Goal: Task Accomplishment & Management: Manage account settings

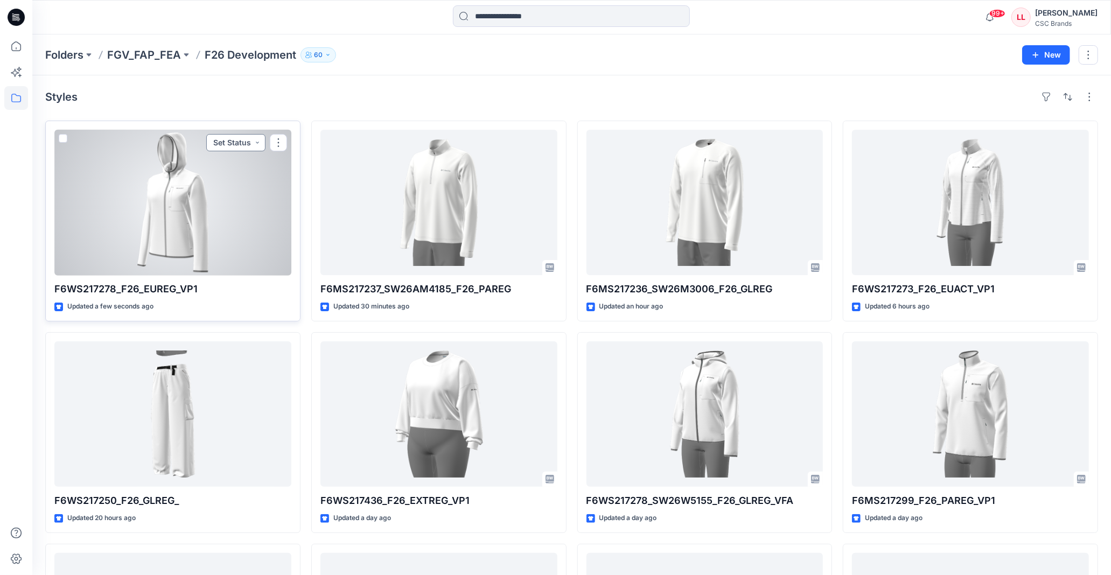
click at [251, 143] on button "Set Status" at bounding box center [235, 142] width 59 height 17
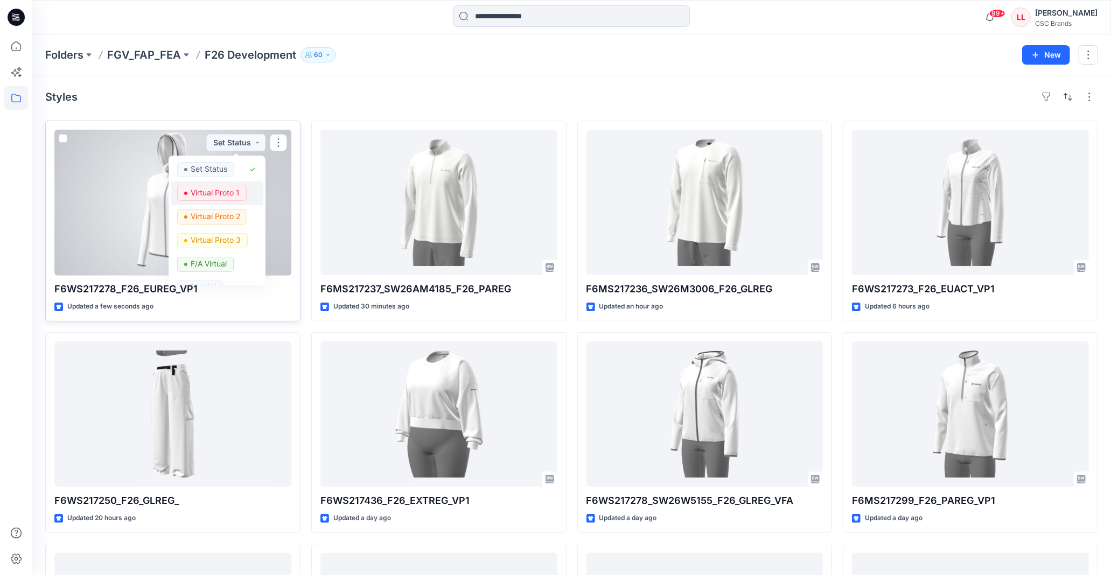
click at [235, 192] on p "Virtual Proto 1" at bounding box center [215, 193] width 49 height 14
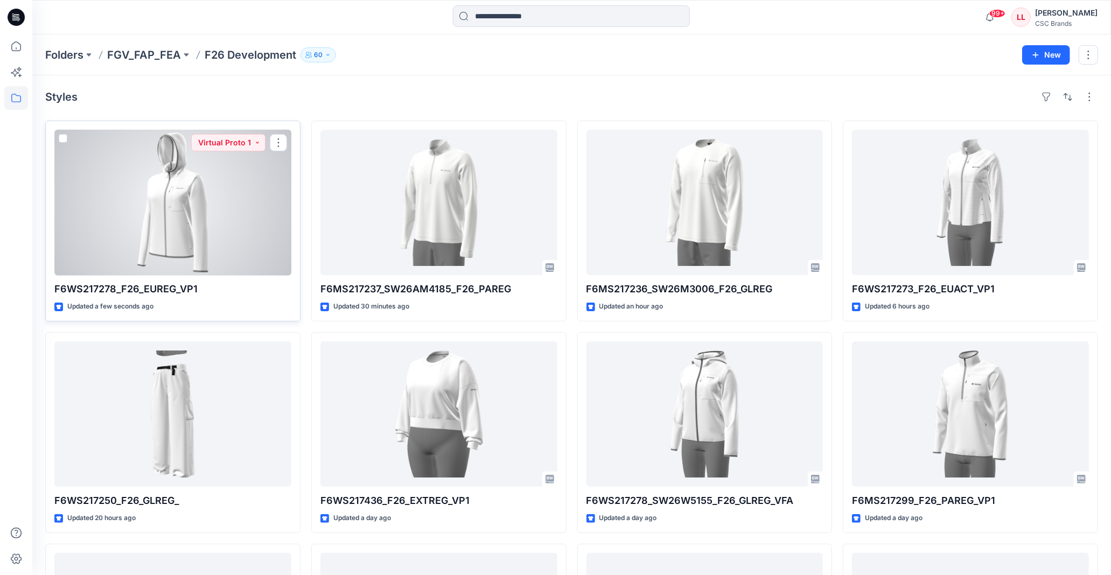
click at [195, 200] on div at bounding box center [172, 202] width 237 height 145
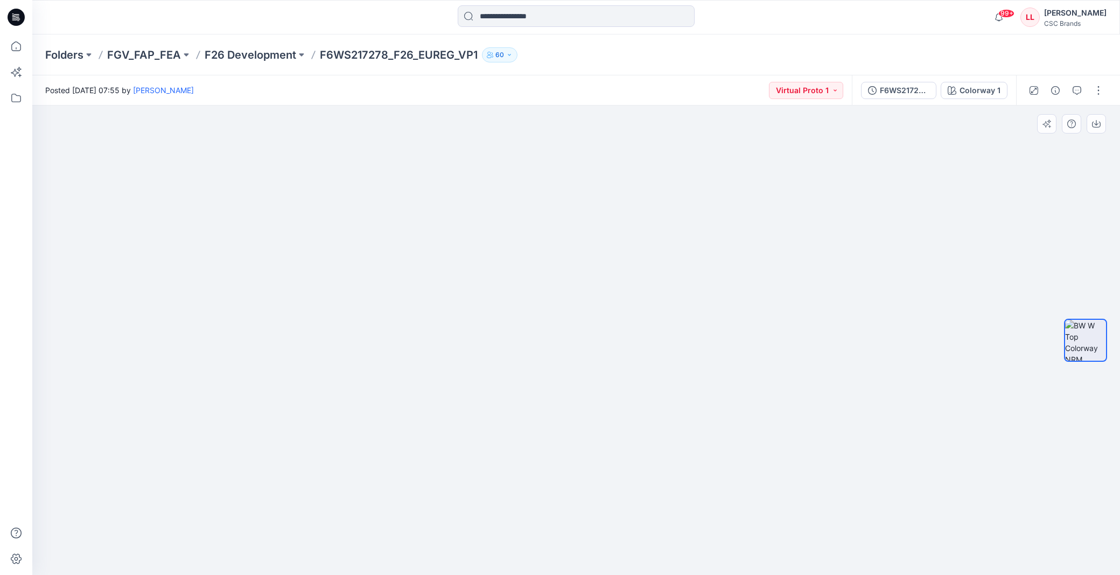
drag, startPoint x: 601, startPoint y: 412, endPoint x: 605, endPoint y: 288, distance: 125.0
click at [605, 288] on img at bounding box center [576, 226] width 700 height 700
drag, startPoint x: 610, startPoint y: 237, endPoint x: 599, endPoint y: 299, distance: 62.8
click at [599, 299] on img at bounding box center [576, 257] width 700 height 638
drag, startPoint x: 613, startPoint y: 214, endPoint x: 609, endPoint y: 310, distance: 95.9
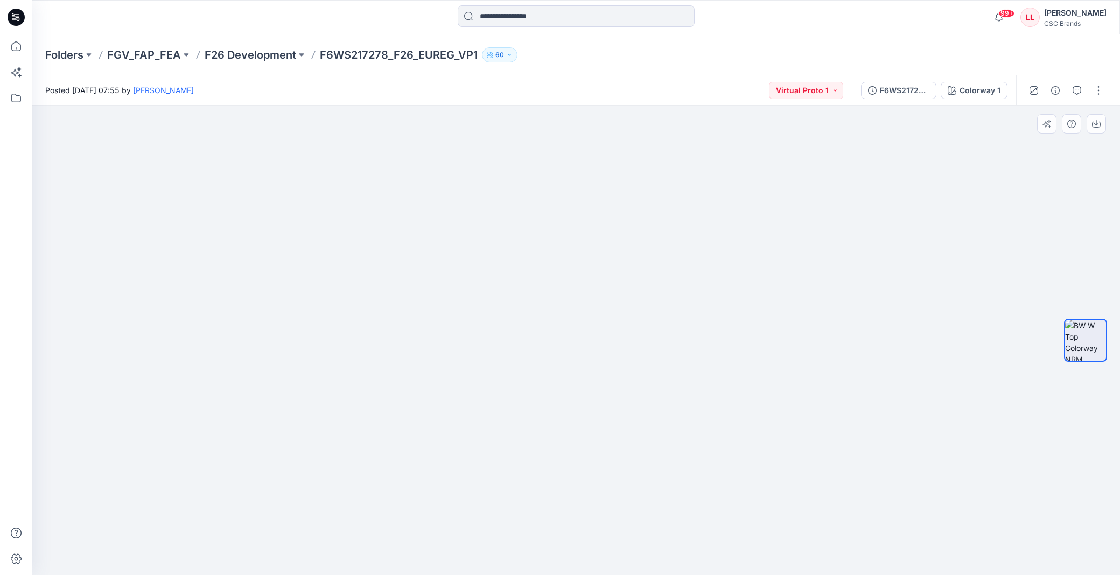
click at [609, 310] on img at bounding box center [576, 257] width 700 height 638
click at [791, 25] on div at bounding box center [576, 17] width 544 height 24
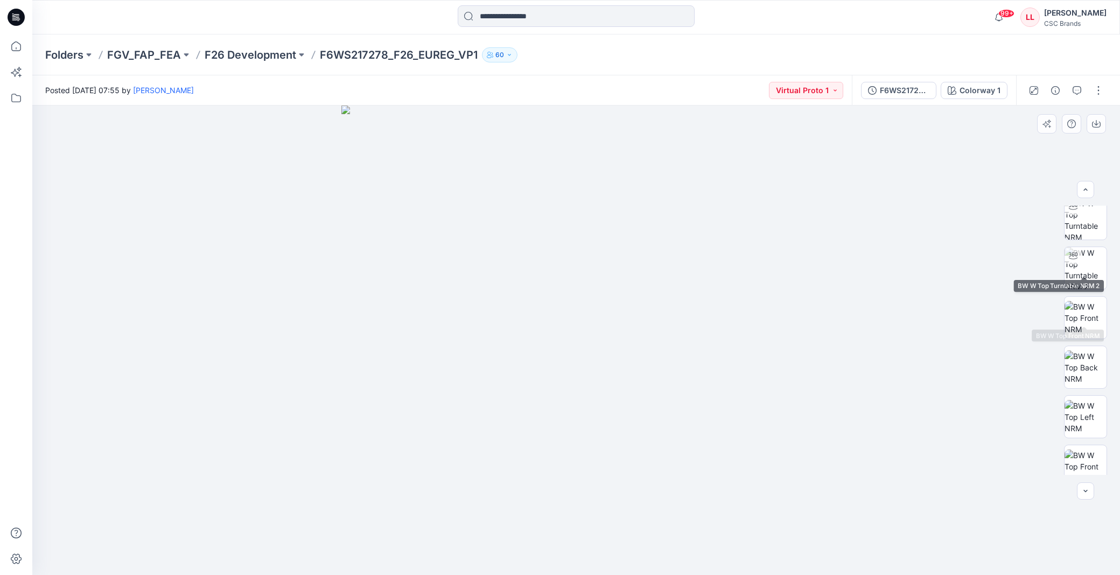
scroll to position [121, 0]
click at [1095, 83] on button "button" at bounding box center [1098, 90] width 17 height 17
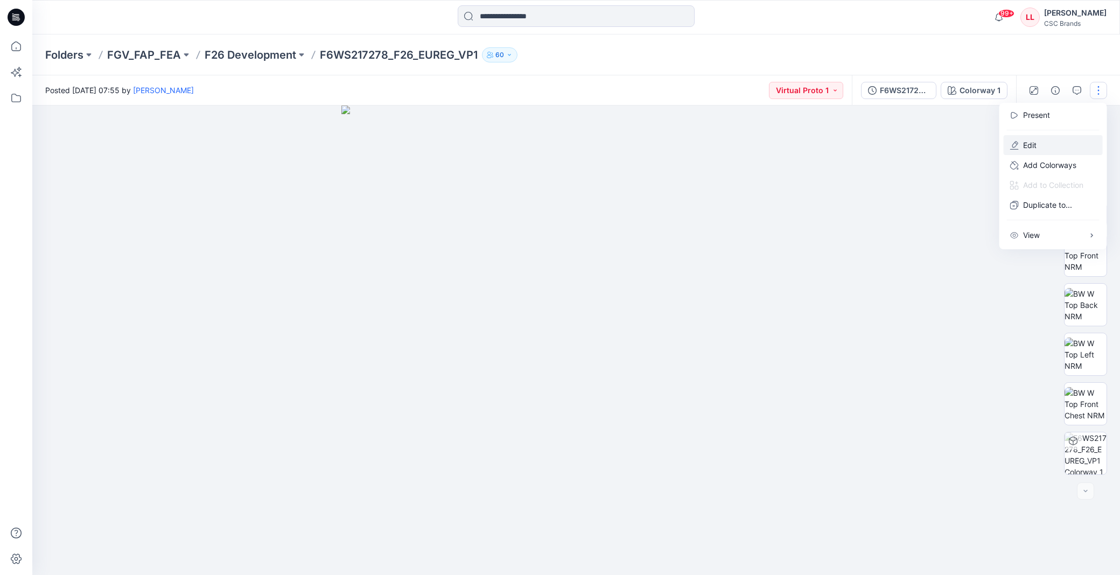
click at [1042, 141] on button "Edit" at bounding box center [1053, 145] width 99 height 20
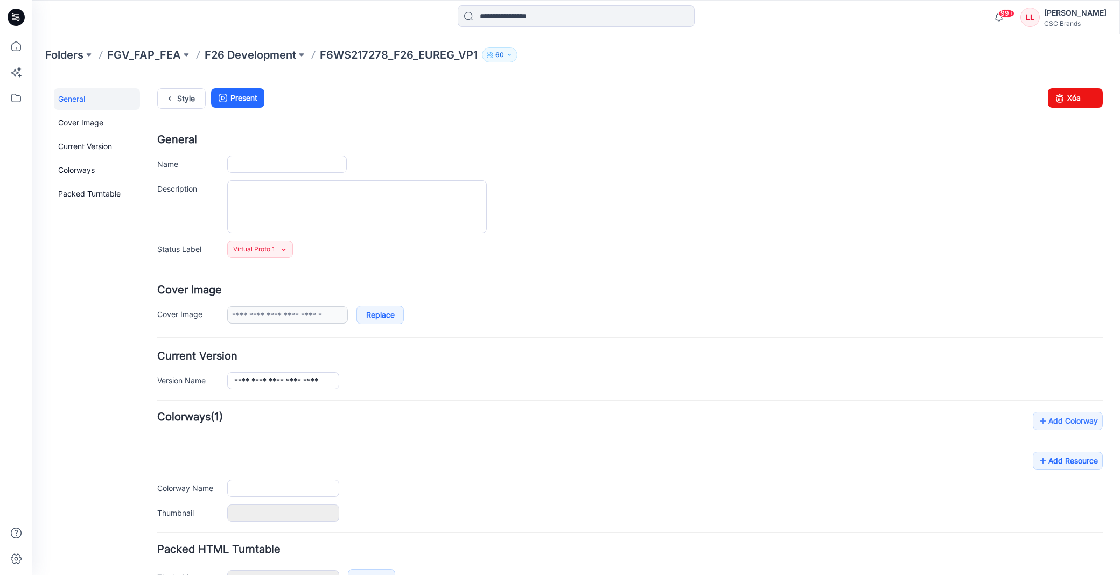
type input "**********"
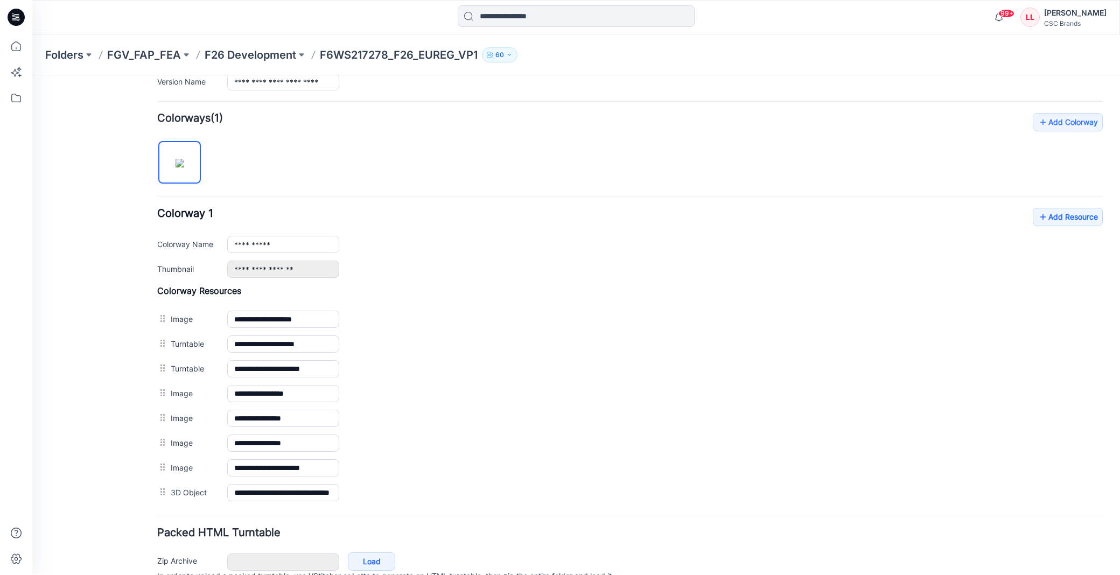
scroll to position [354, 0]
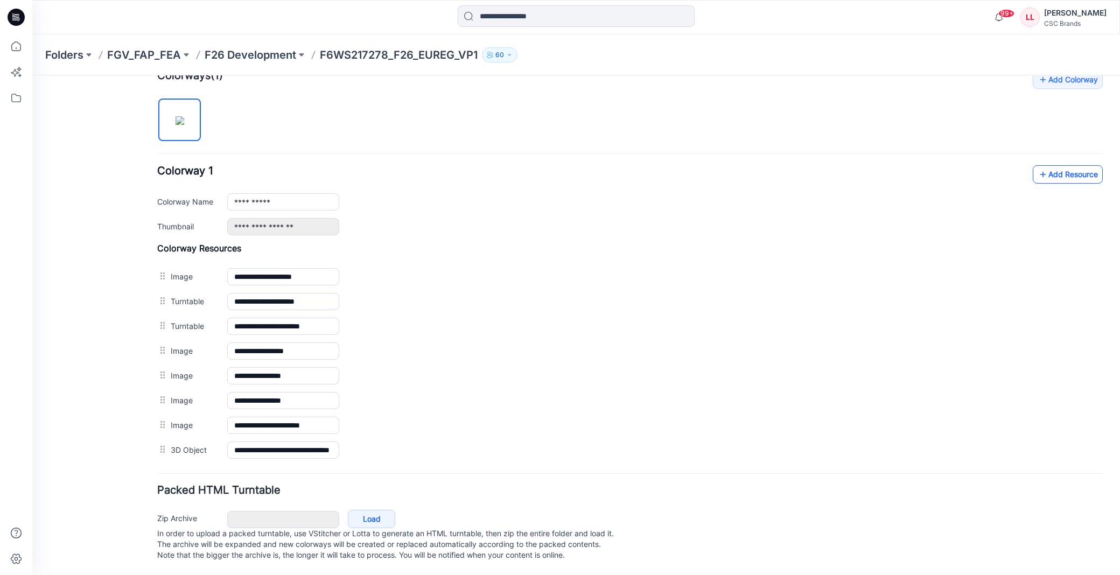
click at [1073, 165] on link "Add Resource" at bounding box center [1068, 174] width 70 height 18
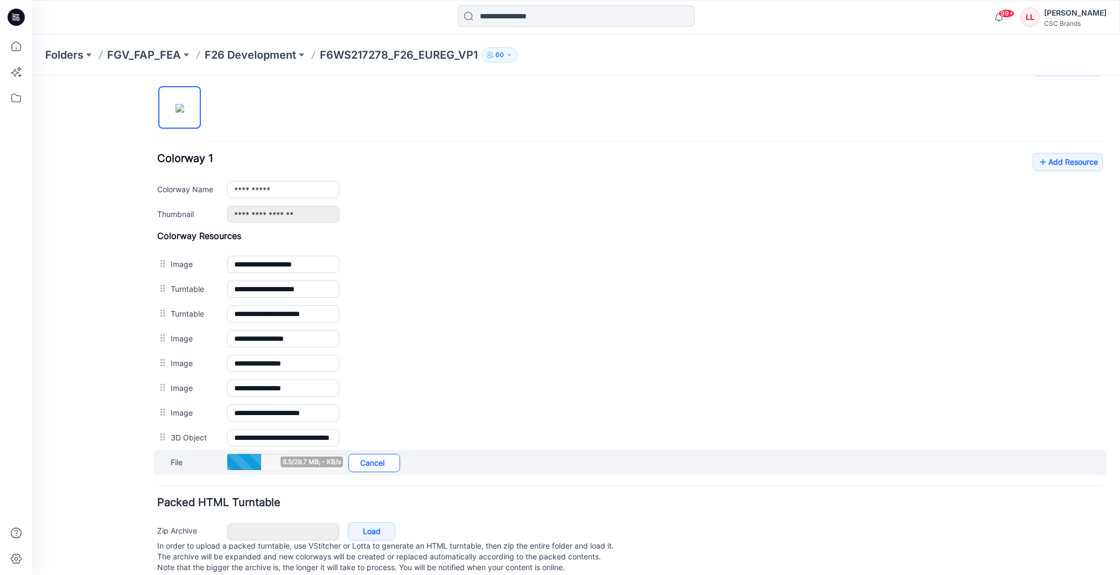
click at [374, 464] on link "Cancel" at bounding box center [374, 463] width 52 height 18
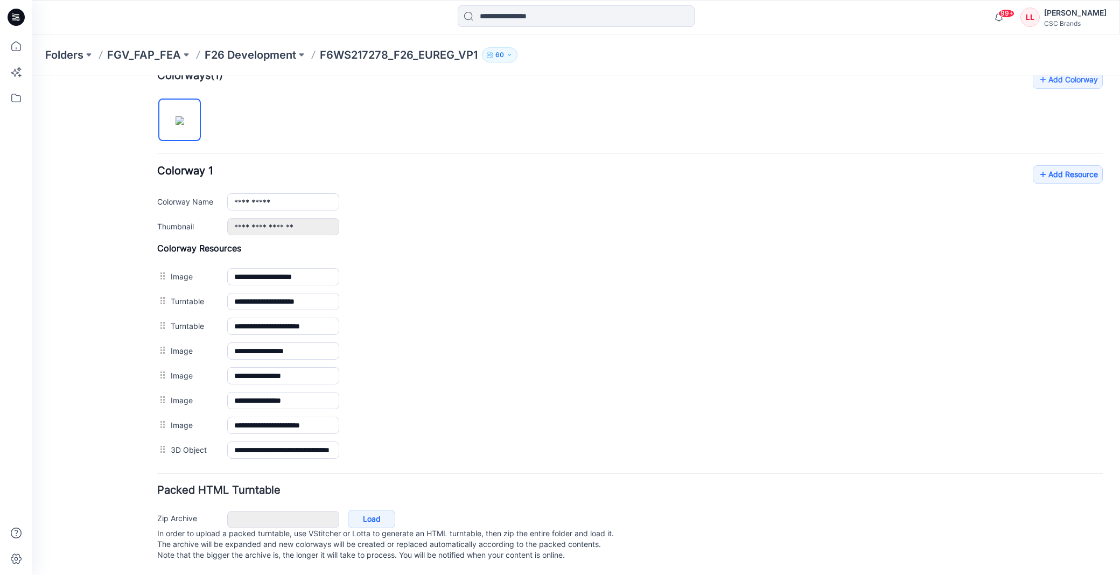
click at [1046, 173] on div "**********" at bounding box center [629, 200] width 945 height 70
click at [1047, 165] on link "Add Resource" at bounding box center [1068, 174] width 70 height 18
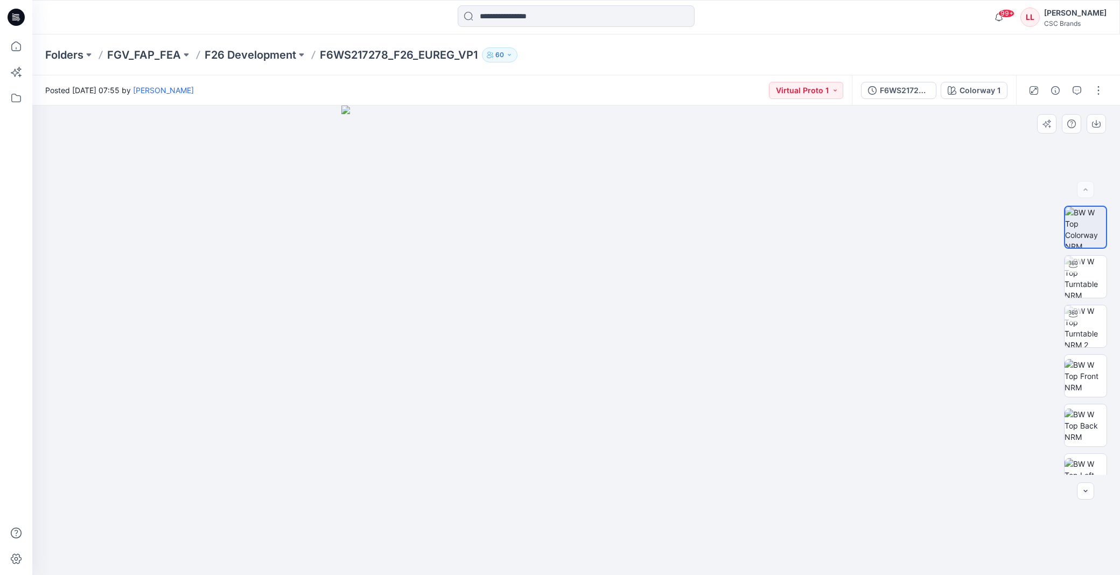
click at [219, 147] on div at bounding box center [576, 341] width 1088 height 470
